Goal: Information Seeking & Learning: Learn about a topic

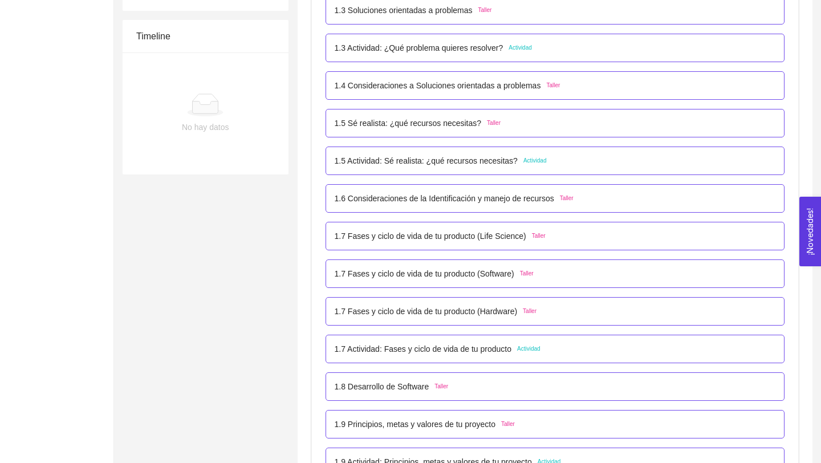
scroll to position [376, 0]
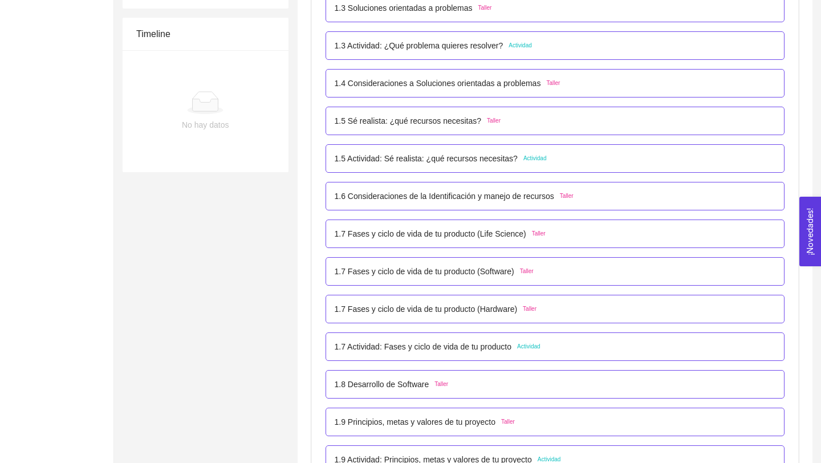
click at [526, 200] on p "1.6 Consideraciones de la Identificación y manejo de recursos" at bounding box center [444, 196] width 219 height 13
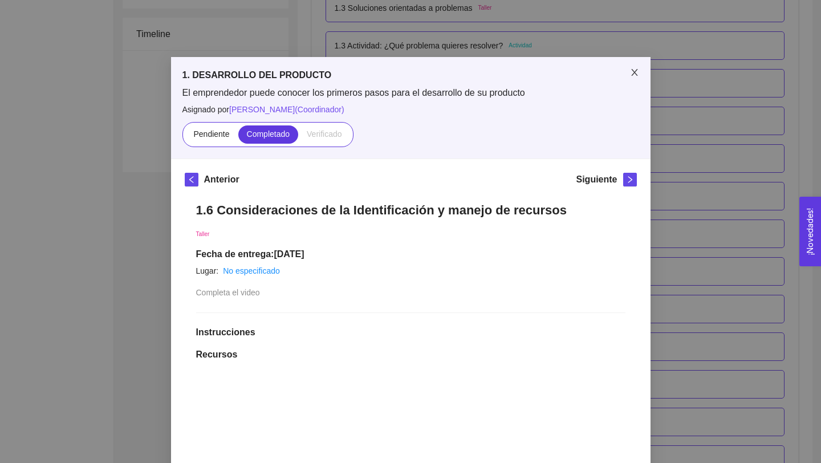
click at [633, 67] on span "Close" at bounding box center [634, 73] width 32 height 32
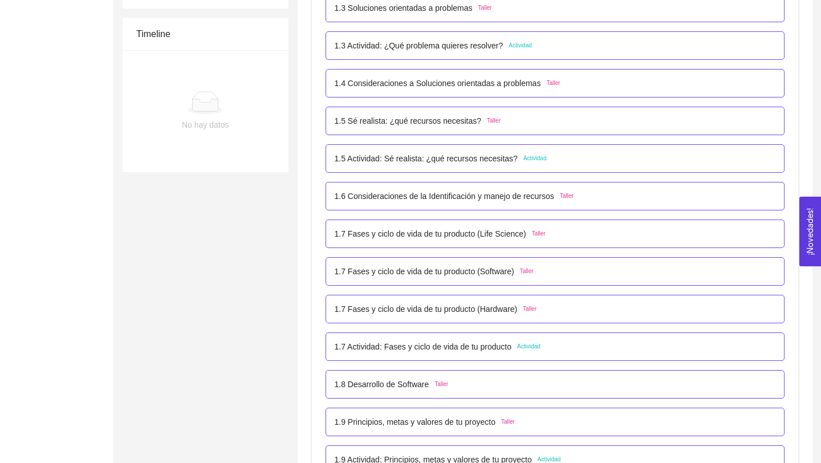
click at [478, 234] on p "1.7 Fases y ciclo de vida de tu producto (Life Science)" at bounding box center [431, 233] width 192 height 13
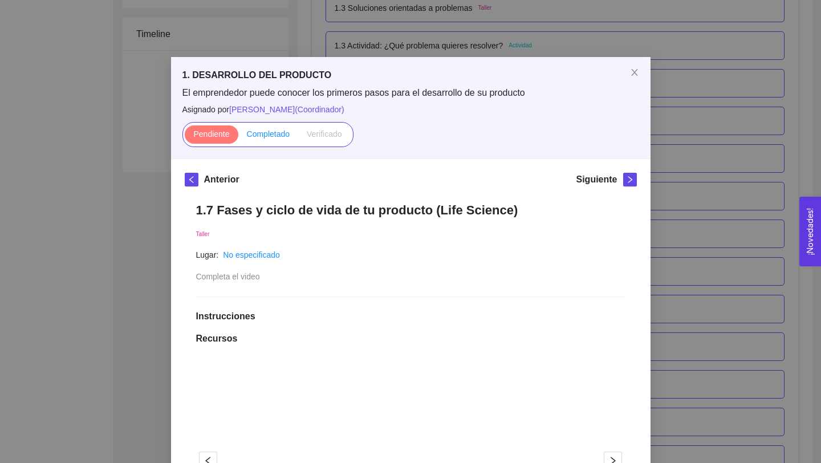
click at [270, 135] on span "Completado" at bounding box center [268, 133] width 43 height 9
click at [238, 137] on input "Completado" at bounding box center [238, 137] width 0 height 0
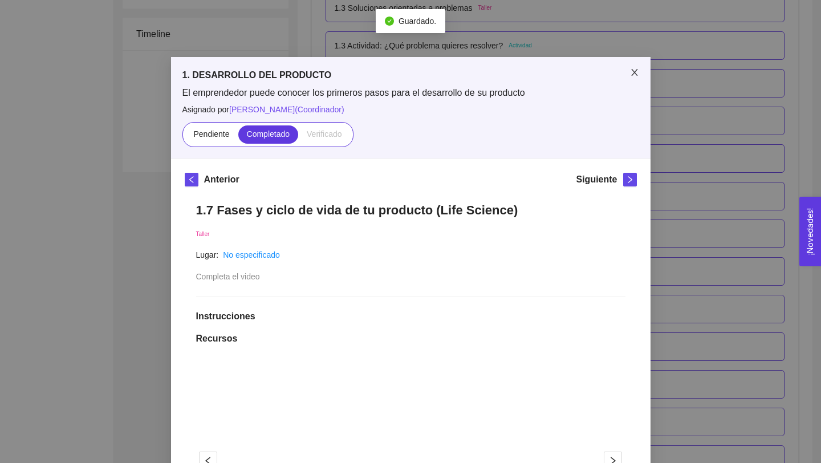
click at [636, 72] on icon "close" at bounding box center [634, 72] width 9 height 9
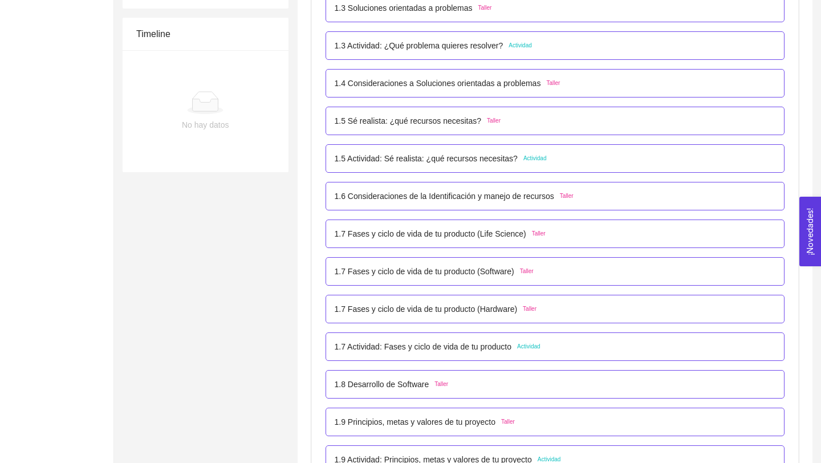
click at [480, 276] on p "1.7 Fases y ciclo de vida de tu producto (Software)" at bounding box center [425, 271] width 180 height 13
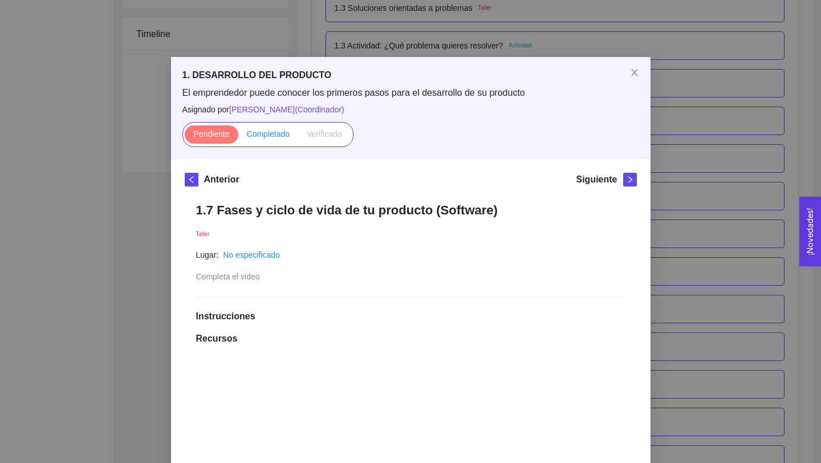
click at [271, 132] on span "Completado" at bounding box center [268, 133] width 43 height 9
click at [238, 137] on input "Completado" at bounding box center [238, 137] width 0 height 0
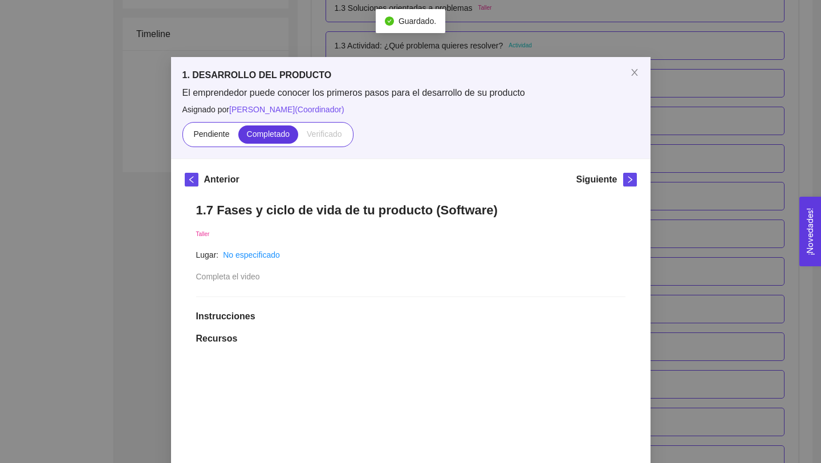
click at [674, 183] on div "1. DESARROLLO DEL PRODUCTO El emprendedor puede conocer los primeros pasos para…" at bounding box center [410, 231] width 821 height 463
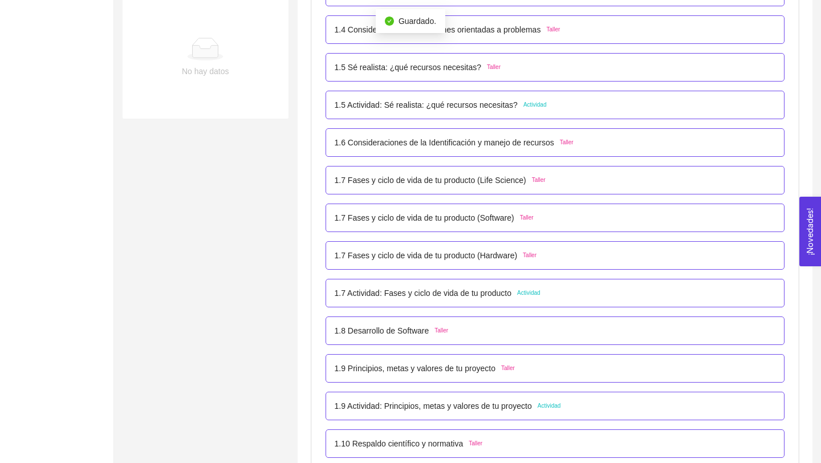
scroll to position [439, 0]
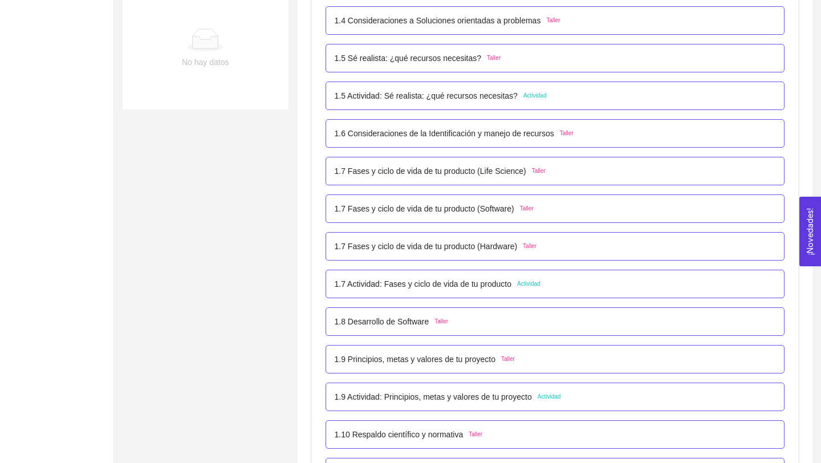
click at [504, 247] on p "1.7 Fases y ciclo de vida de tu producto (Hardware)" at bounding box center [426, 246] width 183 height 13
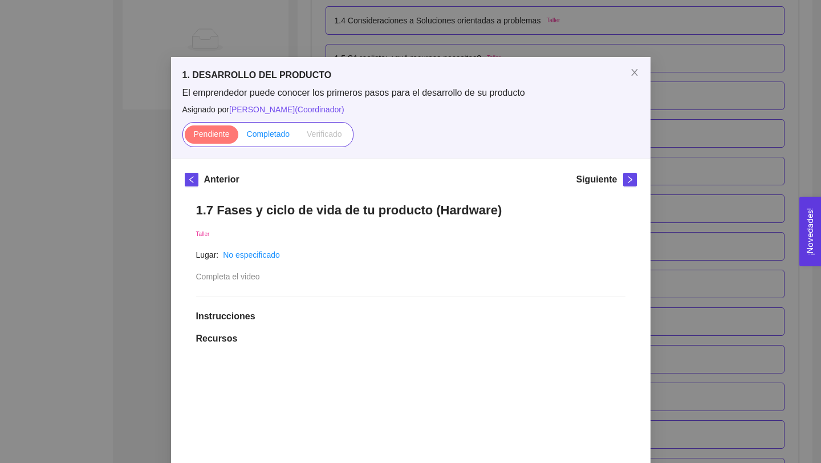
click at [260, 132] on span "Completado" at bounding box center [268, 133] width 43 height 9
click at [238, 137] on input "Completado" at bounding box center [238, 137] width 0 height 0
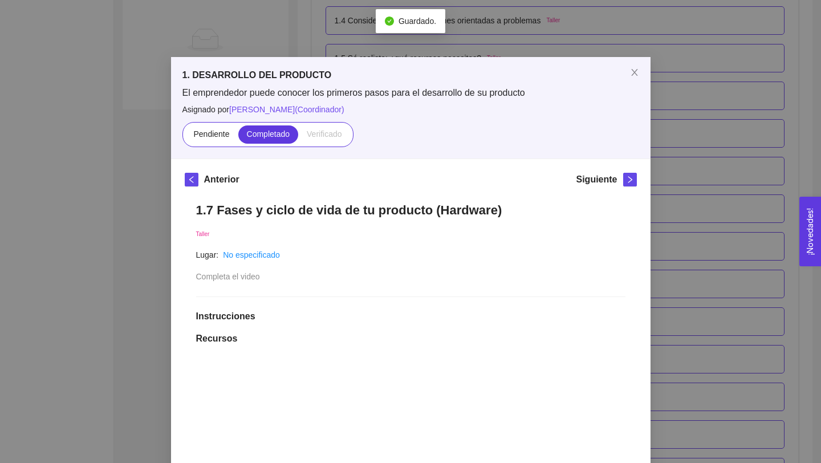
click at [677, 256] on div "1. DESARROLLO DEL PRODUCTO El emprendedor puede conocer los primeros pasos para…" at bounding box center [410, 231] width 821 height 463
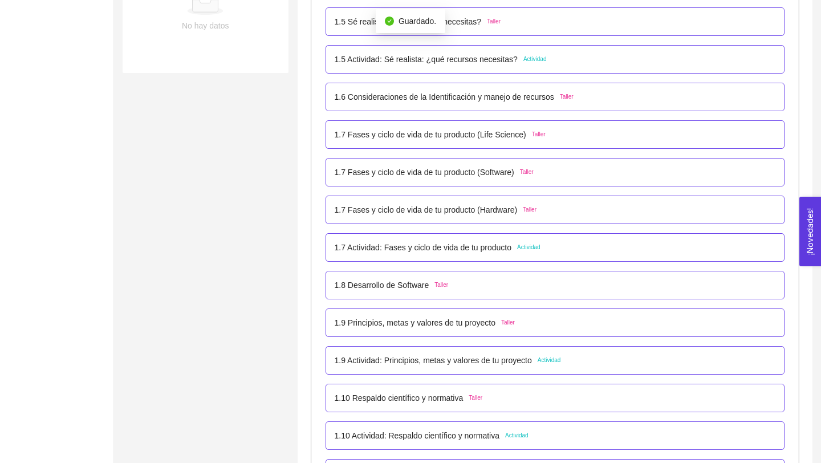
scroll to position [479, 0]
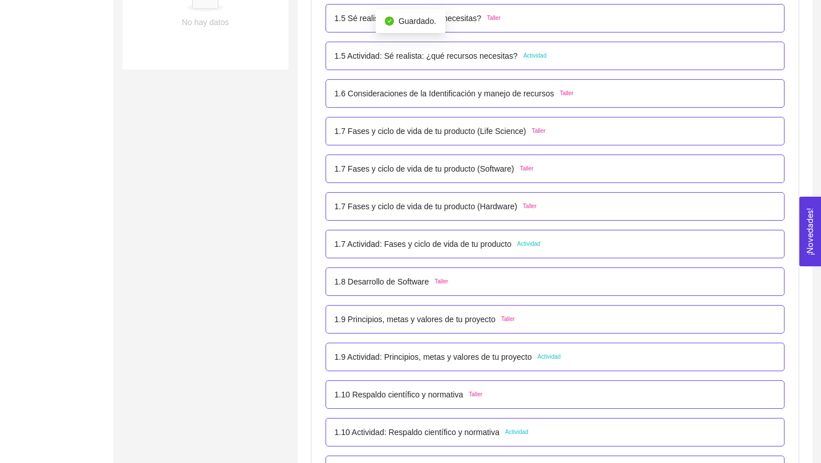
click at [486, 169] on p "1.7 Fases y ciclo de vida de tu producto (Software)" at bounding box center [425, 168] width 180 height 13
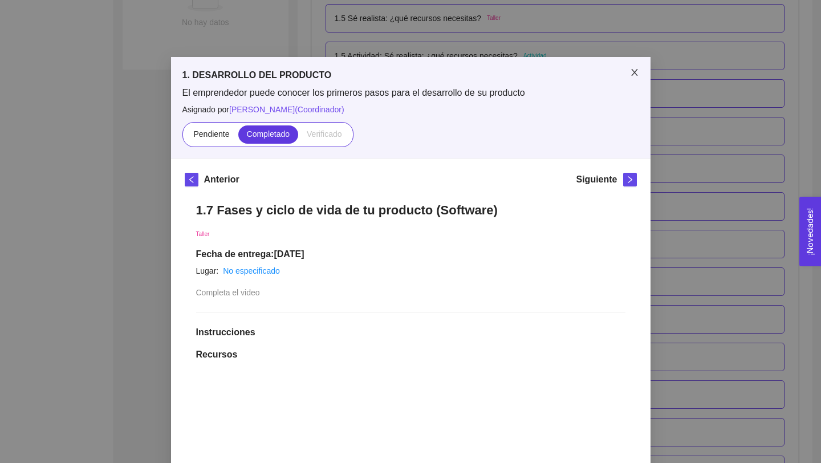
click at [628, 74] on span "Close" at bounding box center [634, 73] width 32 height 32
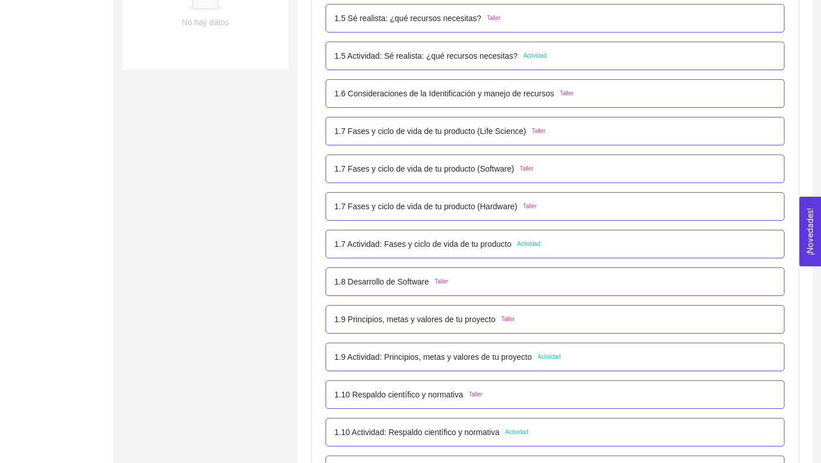
click at [448, 205] on p "1.7 Fases y ciclo de vida de tu producto (Hardware)" at bounding box center [426, 206] width 183 height 13
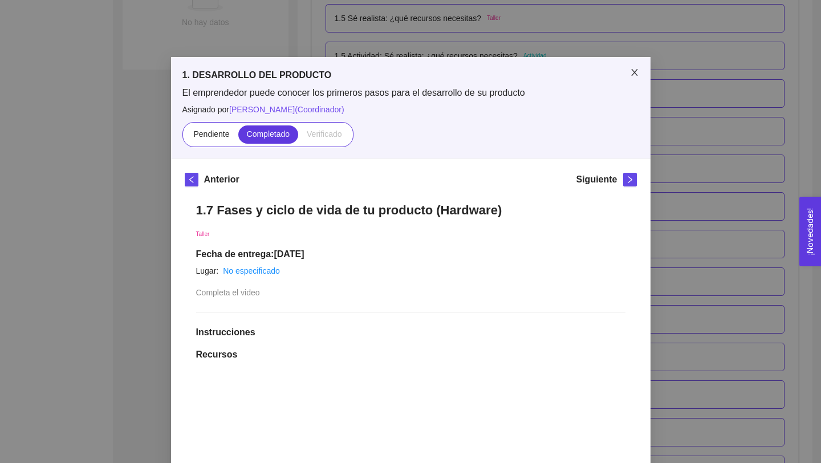
click at [634, 70] on icon "close" at bounding box center [634, 72] width 9 height 9
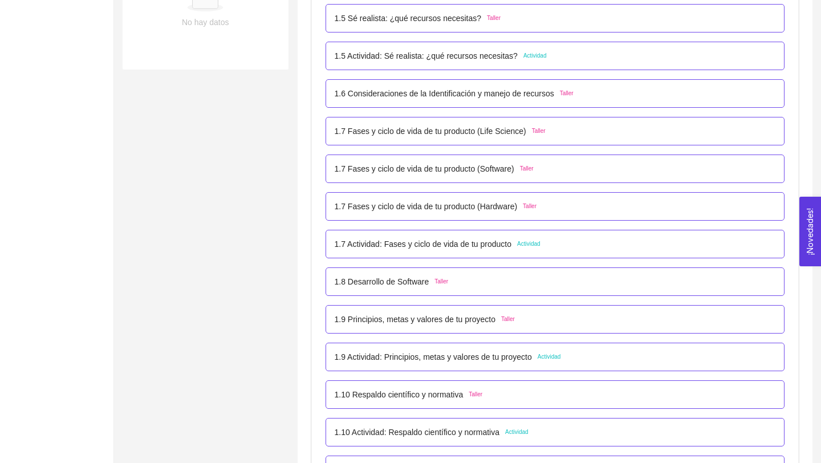
click at [401, 284] on p "1.8 Desarrollo de Software" at bounding box center [382, 281] width 95 height 13
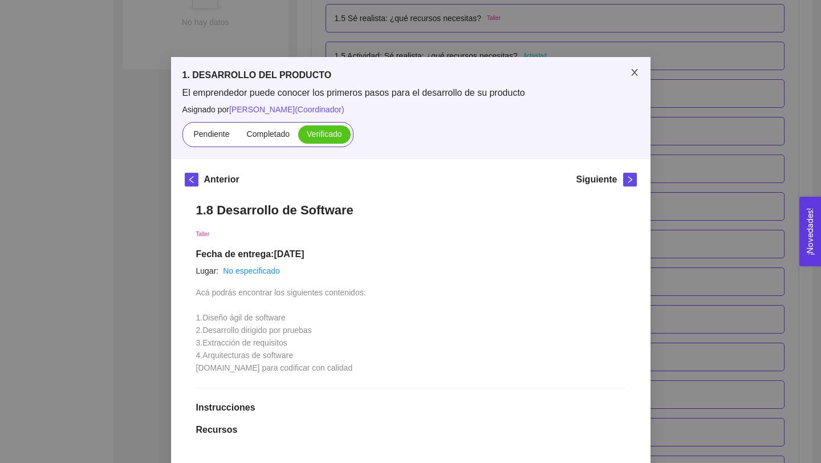
click at [636, 70] on icon "close" at bounding box center [634, 72] width 9 height 9
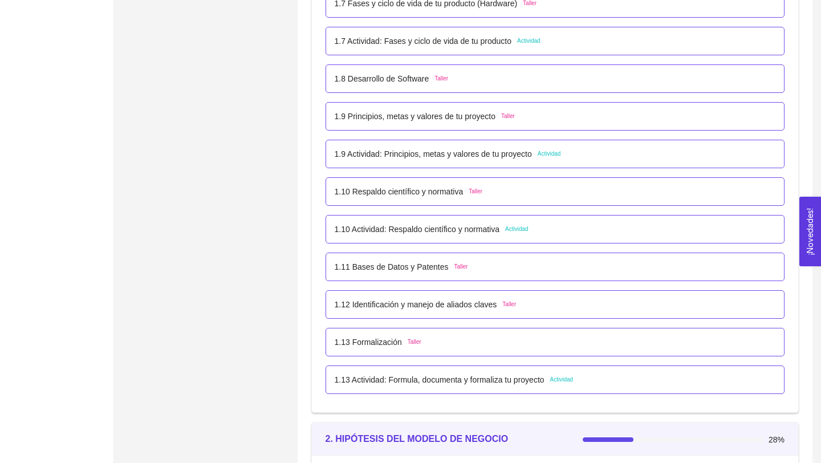
scroll to position [683, 0]
click at [456, 189] on p "1.10 Respaldo científico y normativa" at bounding box center [399, 190] width 129 height 13
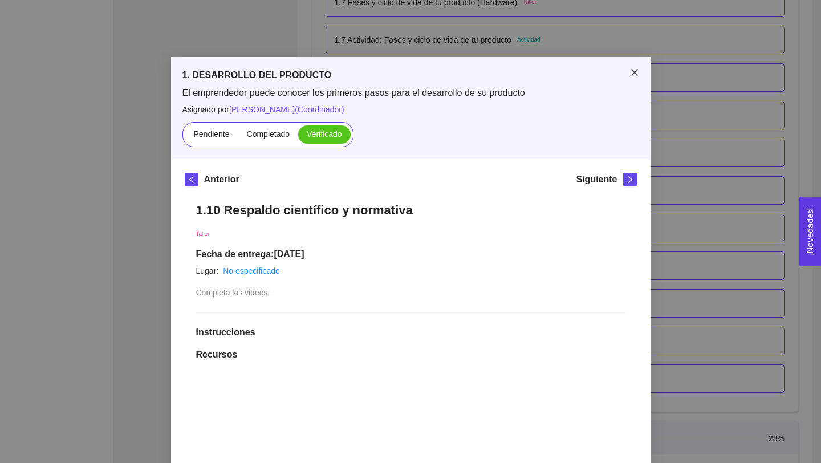
click at [632, 76] on icon "close" at bounding box center [634, 72] width 9 height 9
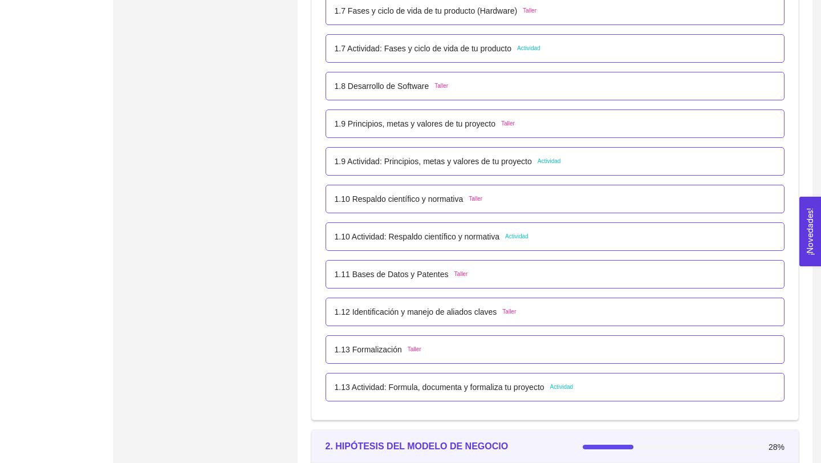
scroll to position [673, 0]
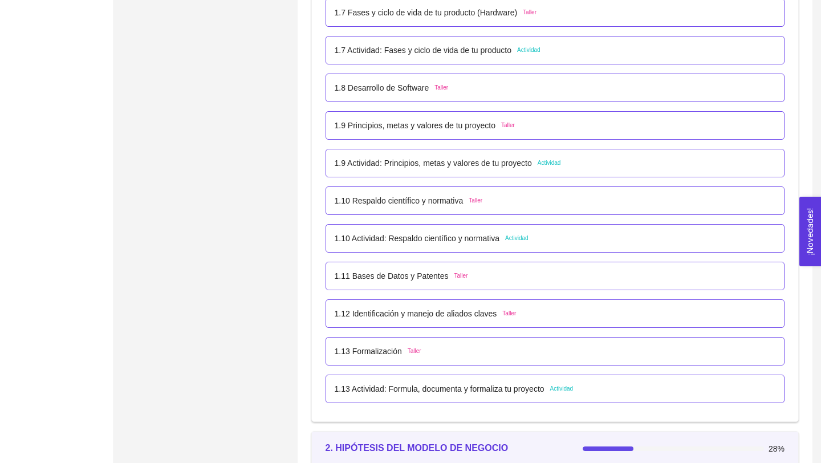
click at [437, 273] on p "1.11 Bases de Datos y Patentes" at bounding box center [392, 276] width 114 height 13
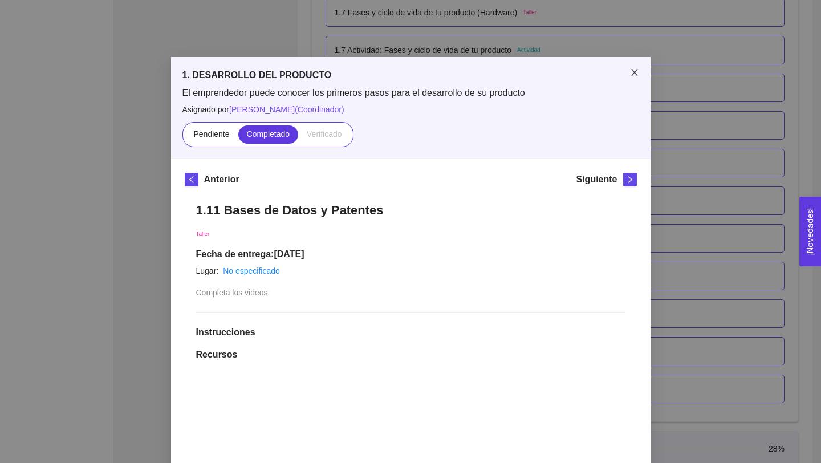
click at [634, 75] on icon "close" at bounding box center [634, 72] width 9 height 9
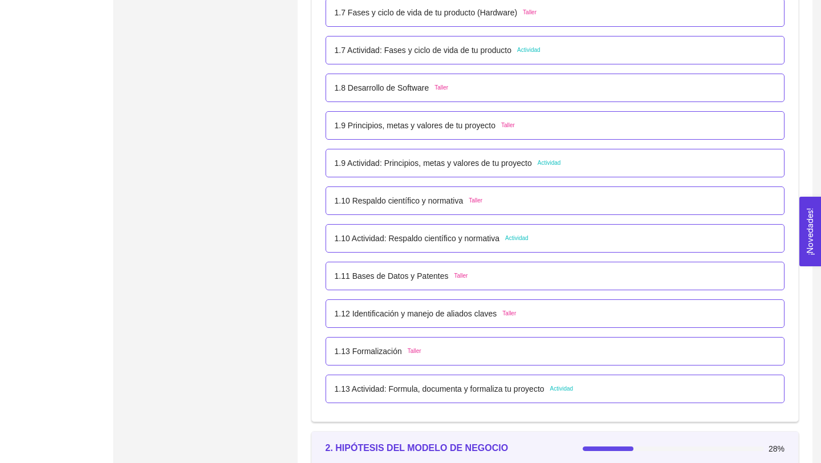
click at [465, 313] on p "1.12 Identificación y manejo de aliados claves" at bounding box center [416, 313] width 162 height 13
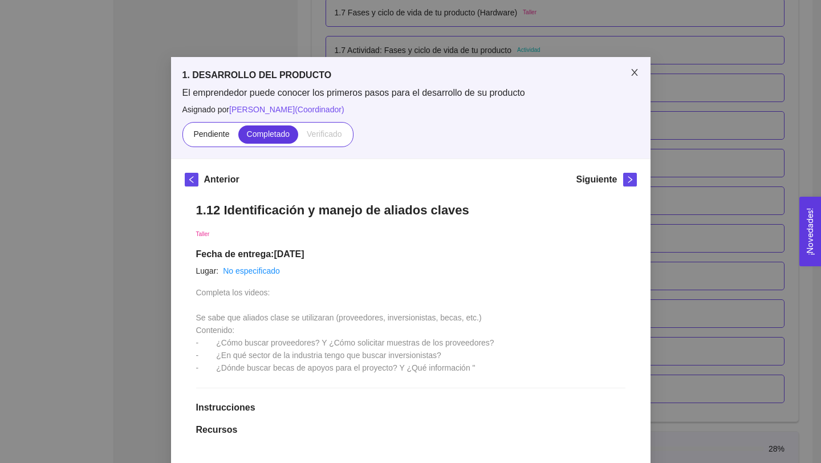
click at [632, 75] on icon "close" at bounding box center [634, 72] width 9 height 9
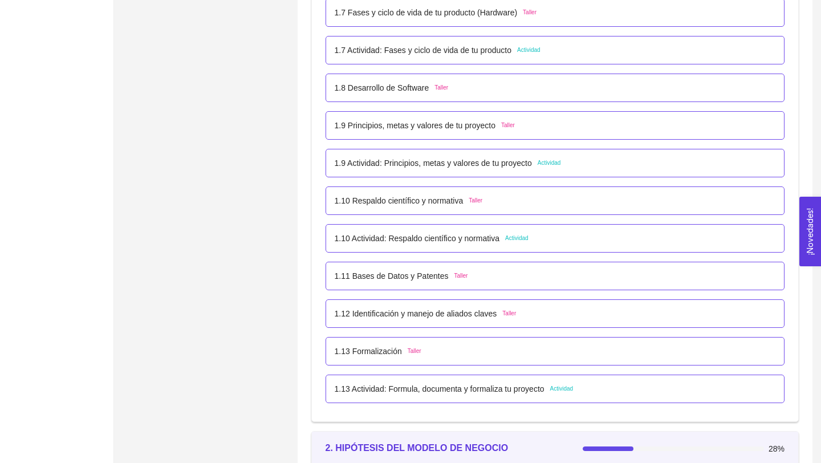
click at [391, 342] on div "1.13 Formalización Taller" at bounding box center [554, 351] width 459 height 28
click at [391, 355] on p "1.13 Formalización" at bounding box center [368, 351] width 67 height 13
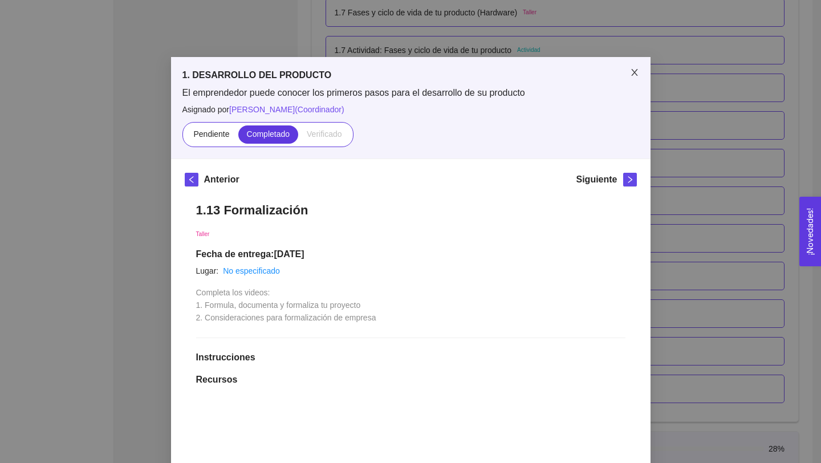
click at [635, 72] on icon "close" at bounding box center [634, 72] width 6 height 7
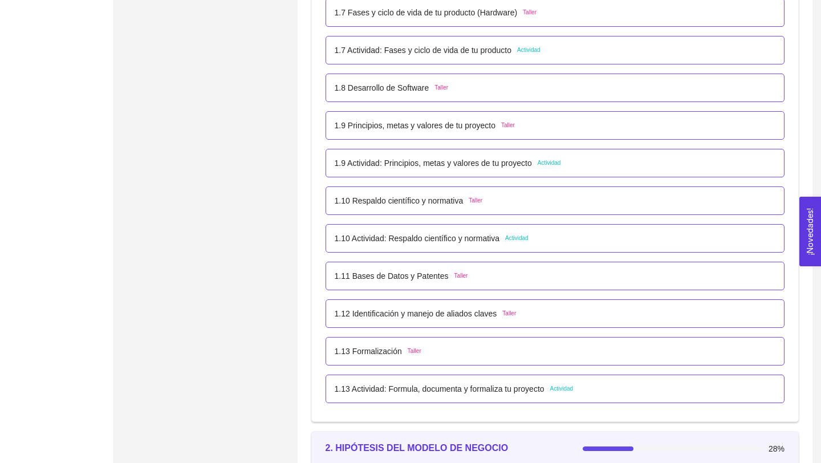
click at [527, 386] on p "1.13 Actividad: Formula, documenta y formaliza tu proyecto" at bounding box center [440, 388] width 210 height 13
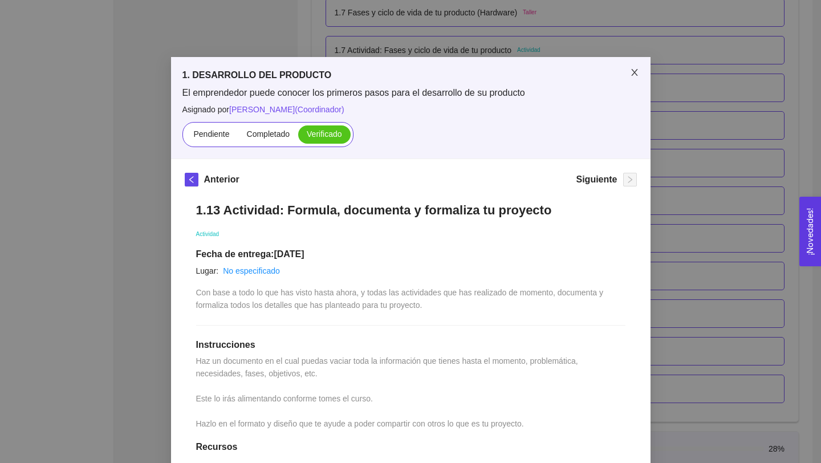
click at [633, 74] on icon "close" at bounding box center [634, 72] width 9 height 9
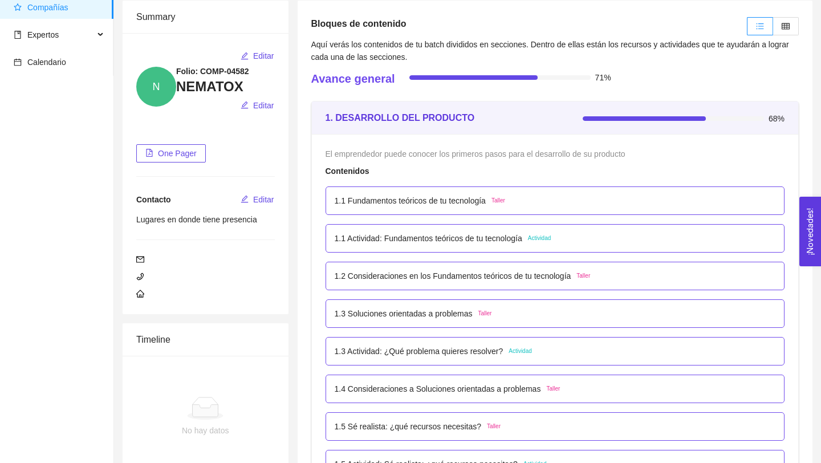
scroll to position [73, 0]
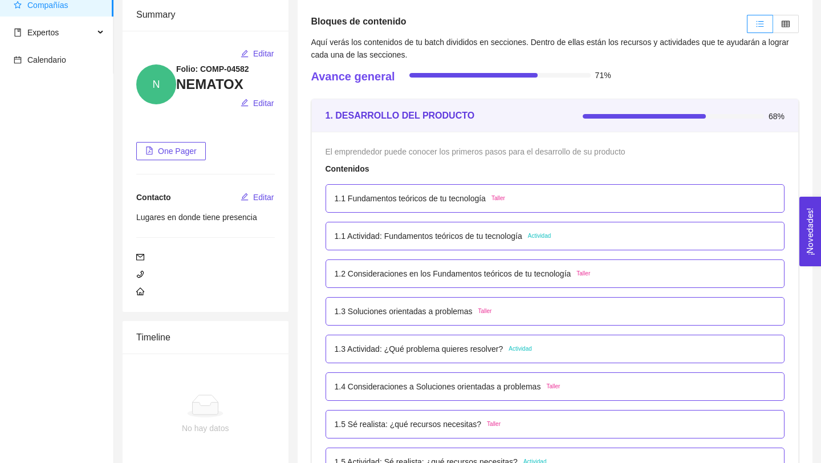
click at [466, 205] on div "1.1 Fundamentos teóricos de tu tecnología Taller" at bounding box center [554, 198] width 459 height 28
click at [475, 198] on p "1.1 Fundamentos teóricos de tu tecnología" at bounding box center [410, 198] width 151 height 13
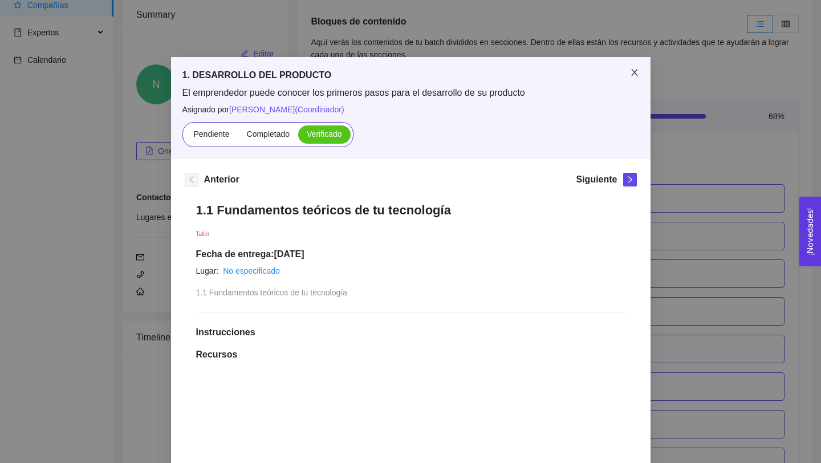
click at [630, 68] on span "Close" at bounding box center [634, 73] width 32 height 32
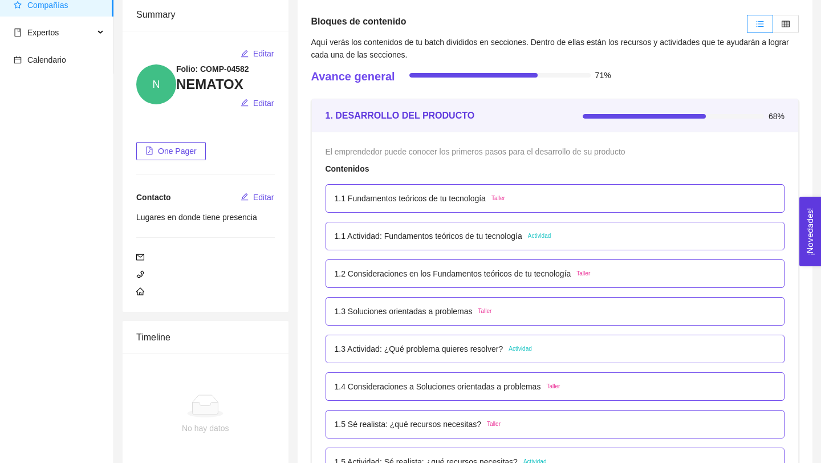
click at [449, 312] on p "1.3 Soluciones orientadas a problemas" at bounding box center [404, 311] width 138 height 13
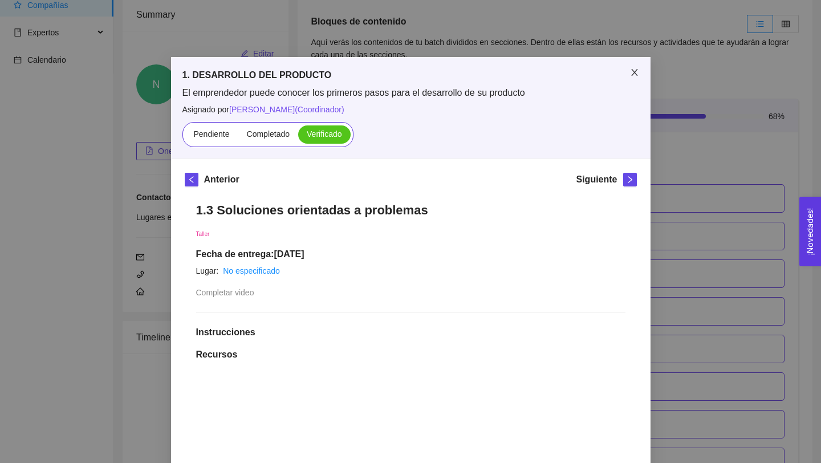
click at [632, 73] on icon "close" at bounding box center [634, 72] width 9 height 9
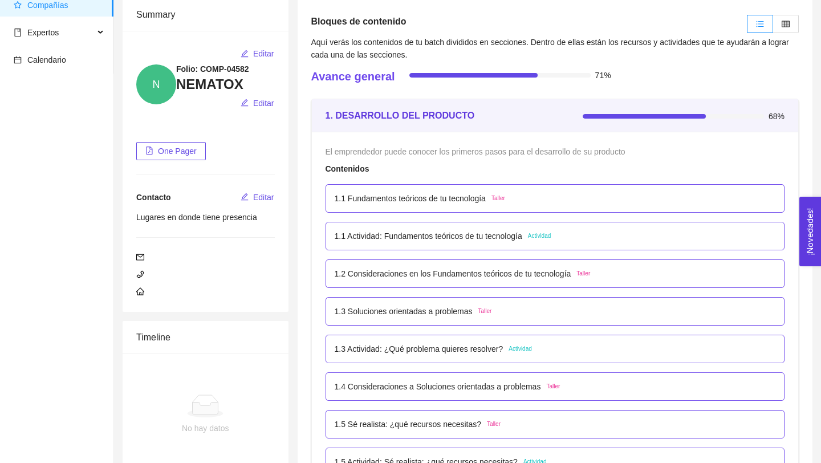
click at [541, 271] on p "1.2 Consideraciones en los Fundamentos teóricos de tu tecnología" at bounding box center [453, 273] width 237 height 13
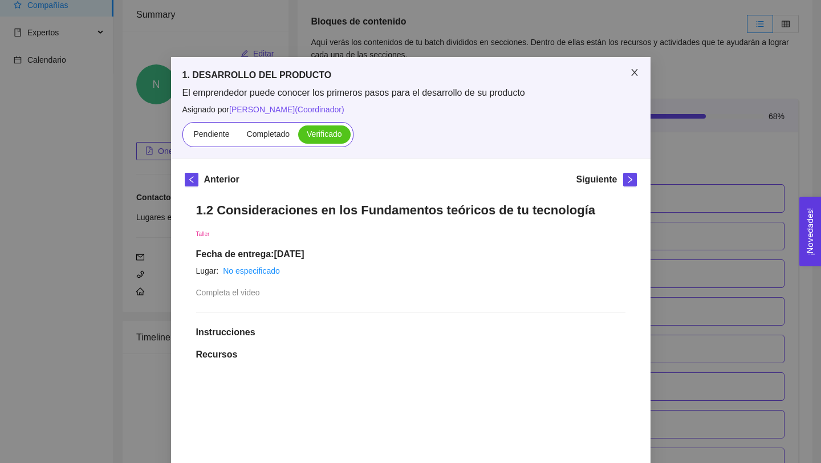
click at [636, 75] on icon "close" at bounding box center [634, 72] width 6 height 7
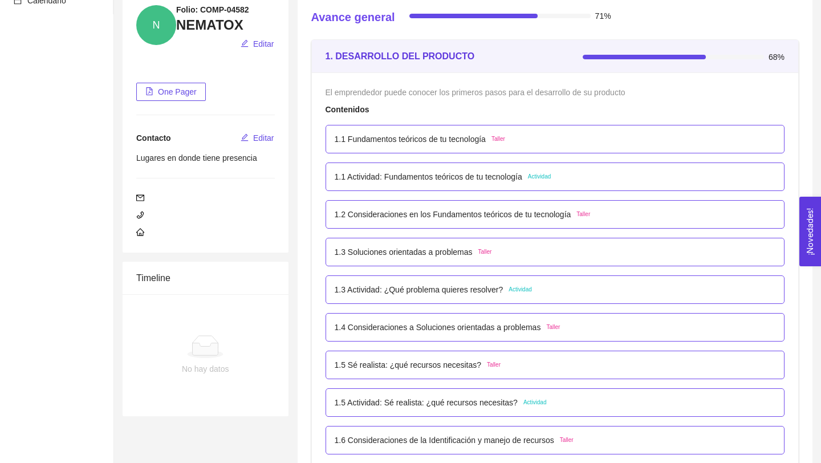
scroll to position [229, 0]
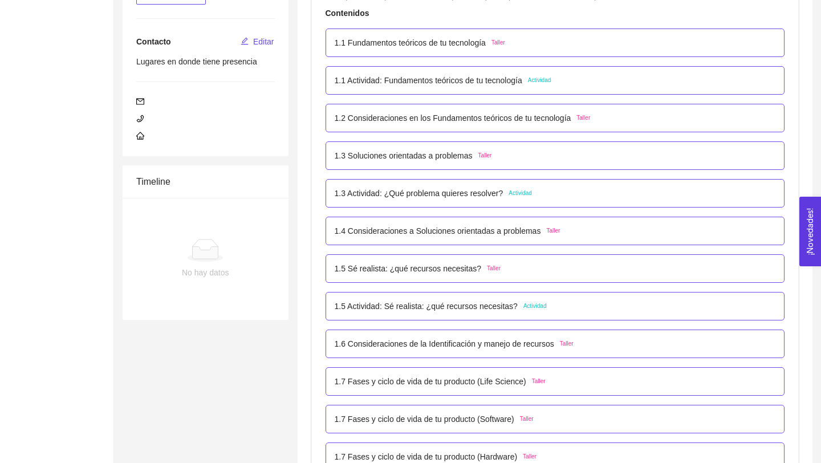
click at [519, 230] on p "1.4 Consideraciones a Soluciones orientadas a problemas" at bounding box center [438, 231] width 206 height 13
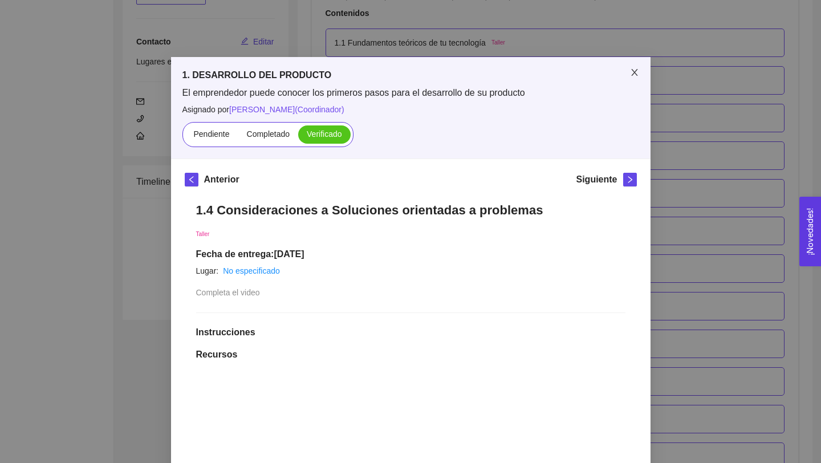
click at [633, 75] on icon "close" at bounding box center [634, 72] width 9 height 9
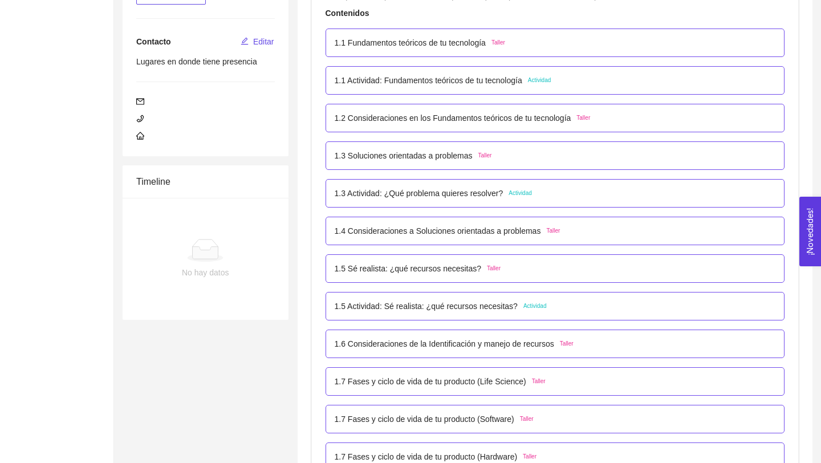
click at [509, 338] on p "1.6 Consideraciones de la Identificación y manejo de recursos" at bounding box center [444, 343] width 219 height 13
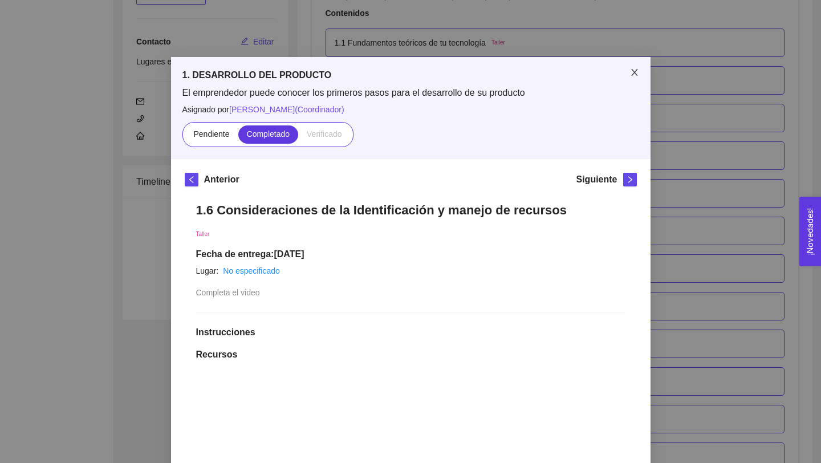
click at [633, 74] on icon "close" at bounding box center [634, 72] width 6 height 7
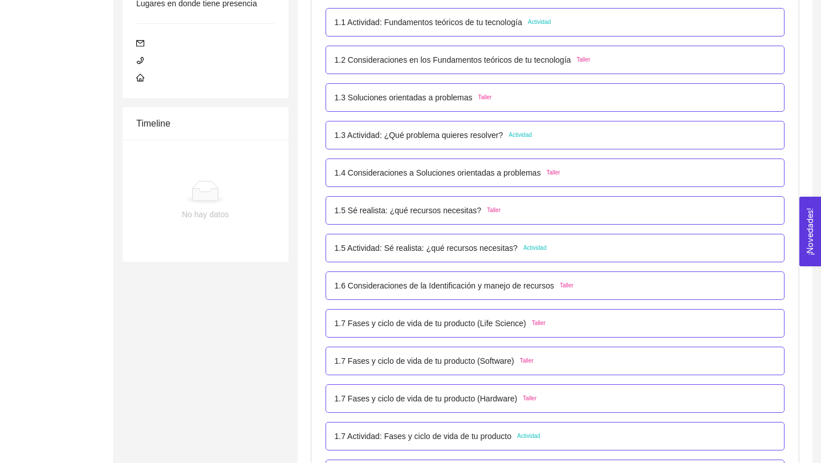
scroll to position [289, 0]
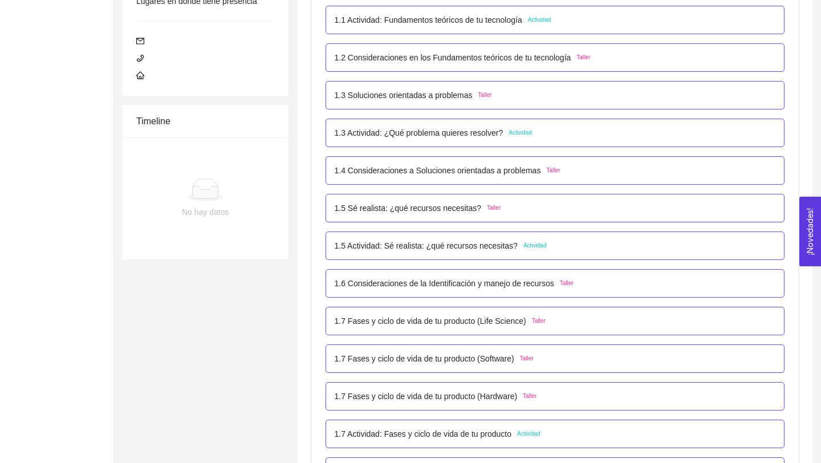
click at [484, 319] on p "1.7 Fases y ciclo de vida de tu producto (Life Science)" at bounding box center [431, 321] width 192 height 13
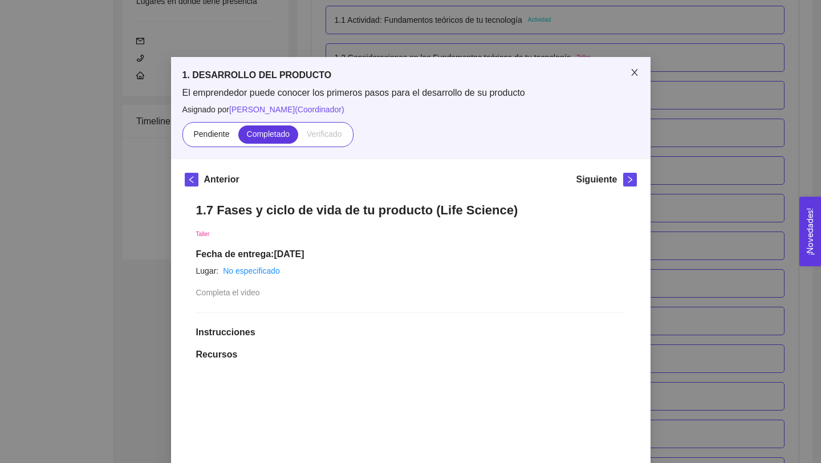
click at [630, 75] on icon "close" at bounding box center [634, 72] width 9 height 9
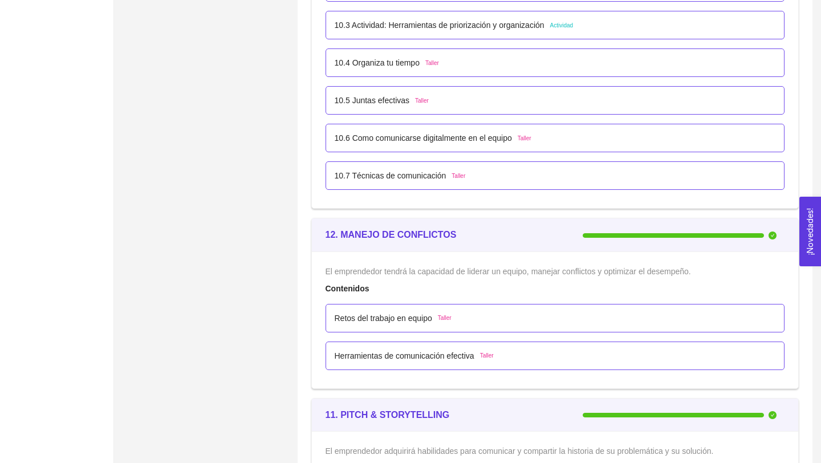
scroll to position [4775, 0]
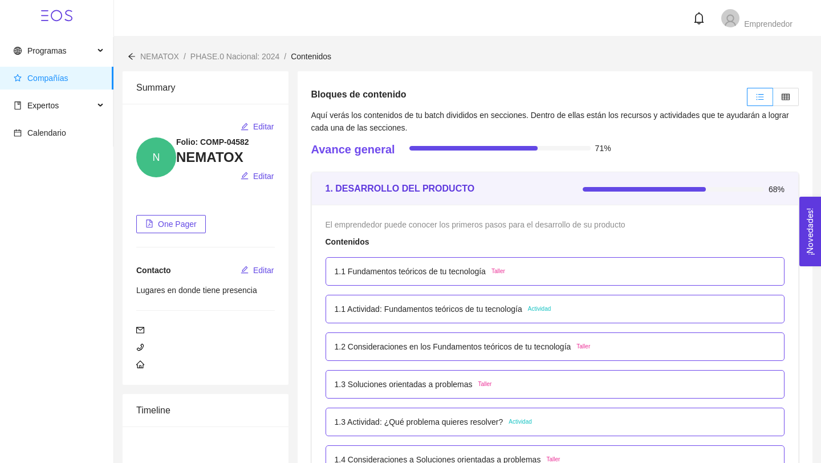
scroll to position [354, 0]
